Goal: Task Accomplishment & Management: Manage account settings

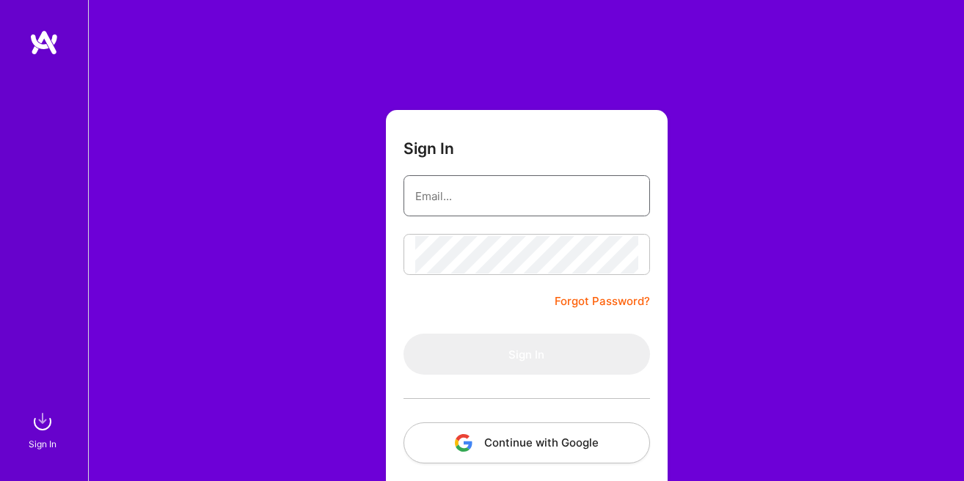
click at [535, 205] on input "email" at bounding box center [526, 196] width 223 height 37
type input "digitalriglimited@gmail.com"
drag, startPoint x: 493, startPoint y: 193, endPoint x: 307, endPoint y: 189, distance: 186.4
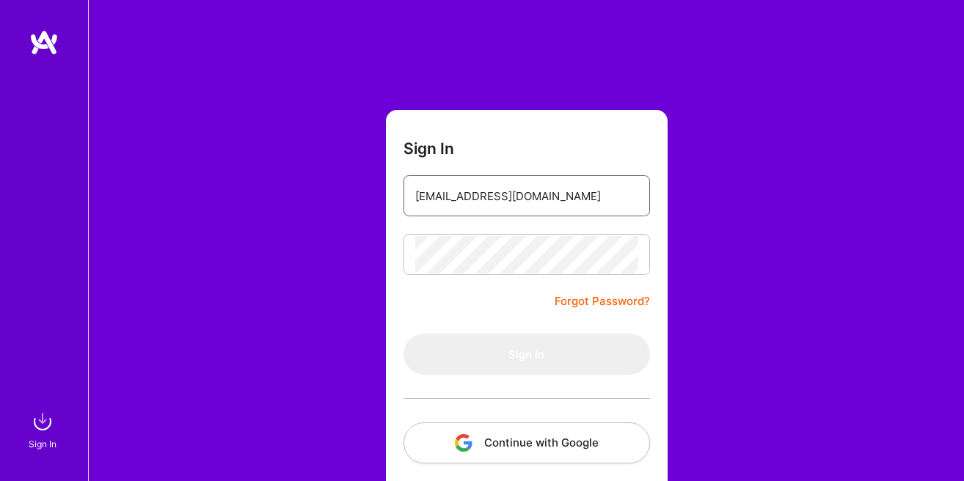
click at [415, 187] on input "digitalriglimited@gmail.com" at bounding box center [526, 196] width 223 height 37
click at [572, 199] on input "digitalriglimited@gmail.com" at bounding box center [526, 196] width 223 height 37
click at [571, 197] on input "digitalriglimited@gmail.com" at bounding box center [526, 196] width 223 height 37
click at [558, 198] on input "email" at bounding box center [526, 196] width 223 height 37
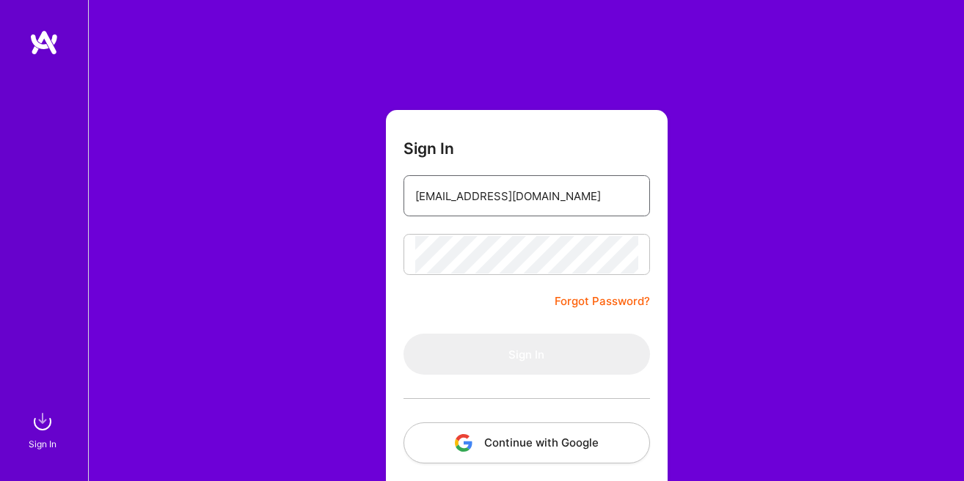
drag, startPoint x: 519, startPoint y: 200, endPoint x: 268, endPoint y: 165, distance: 254.0
click at [415, 178] on input "adewale.famakinwa@digitalrig.net" at bounding box center [526, 196] width 223 height 37
type input "dipe.adedeji@digitalrig.net"
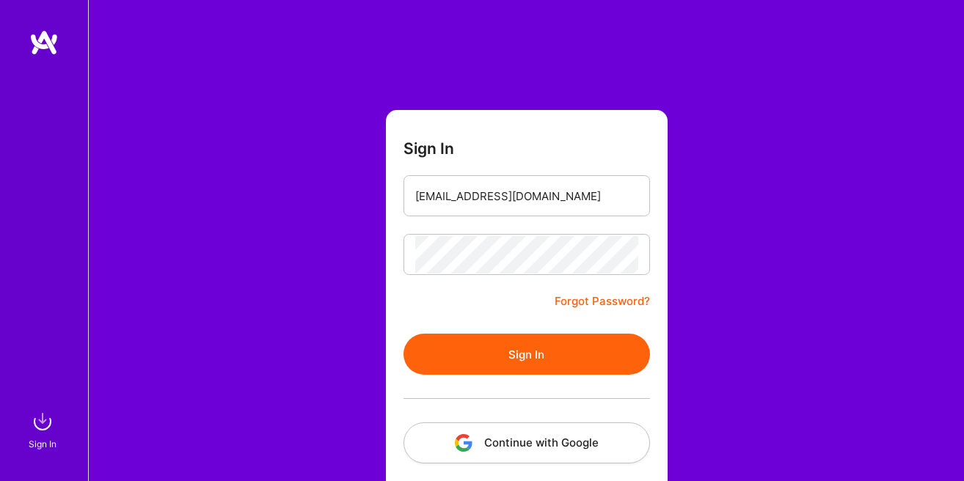
click at [494, 363] on button "Sign In" at bounding box center [526, 354] width 246 height 41
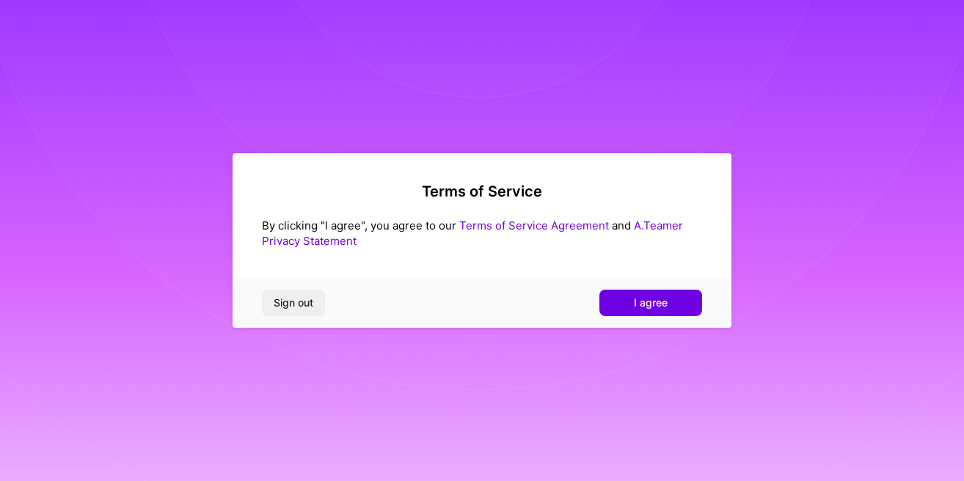
drag, startPoint x: 624, startPoint y: 303, endPoint x: 478, endPoint y: 329, distance: 147.6
click at [486, 336] on div "Terms of Service By clicking "I agree", you agree to our Terms of Service Agree…" at bounding box center [482, 240] width 964 height 481
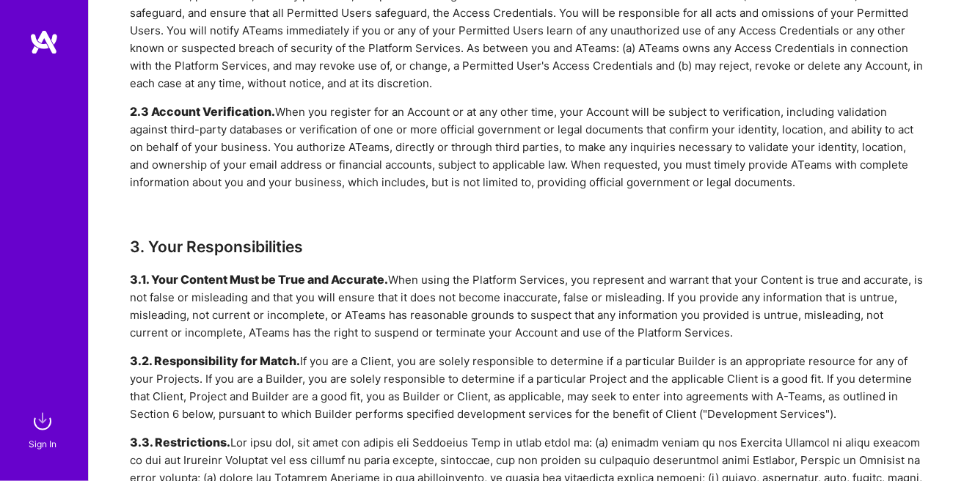
scroll to position [920, 0]
